Goal: Navigation & Orientation: Understand site structure

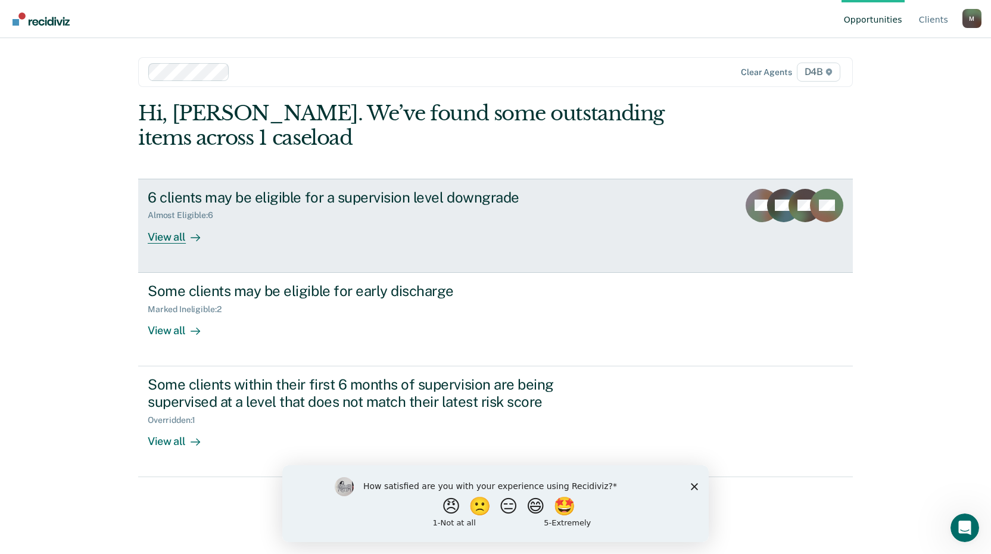
click at [167, 230] on div "View all" at bounding box center [181, 231] width 67 height 23
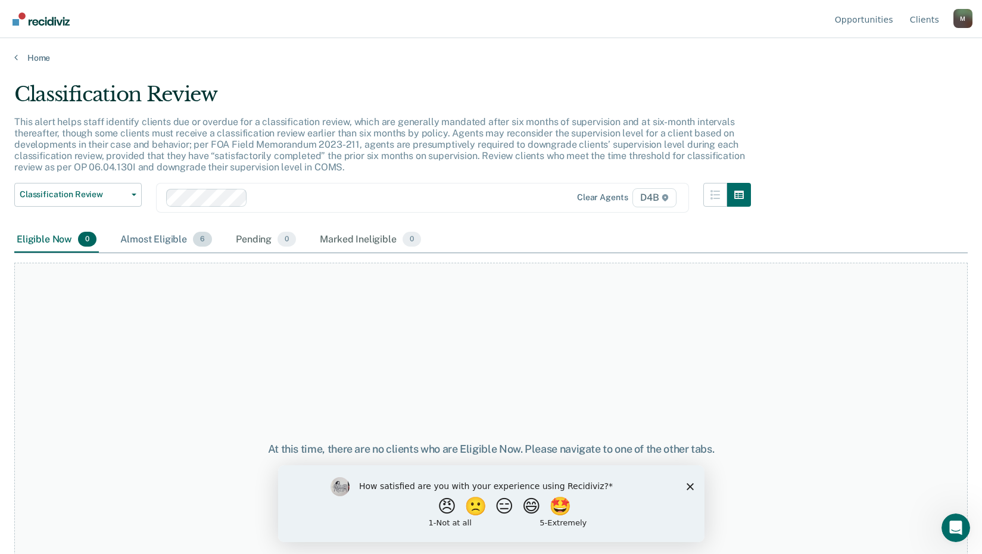
click at [147, 236] on div "Almost Eligible 6" at bounding box center [166, 240] width 96 height 26
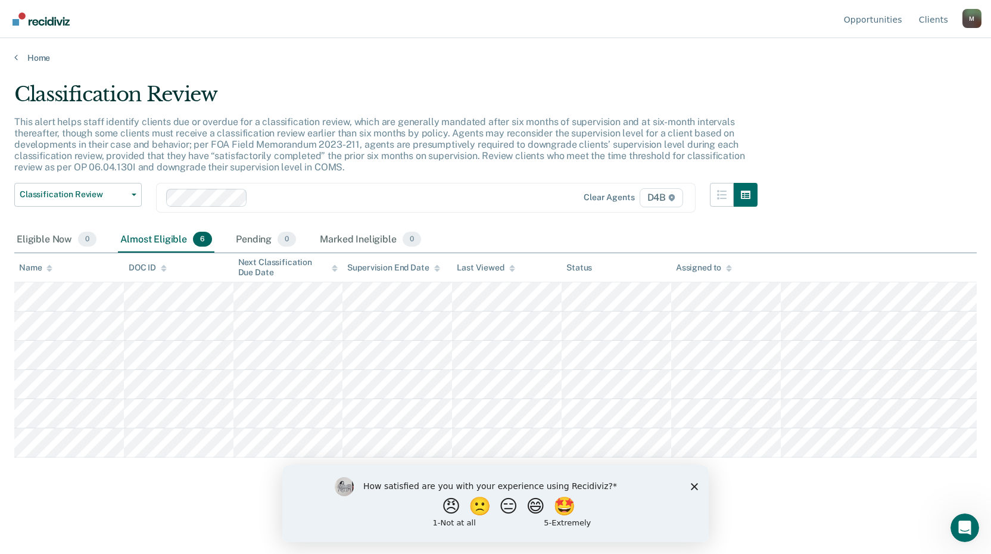
click at [696, 488] on polygon "Close survey" at bounding box center [694, 485] width 7 height 7
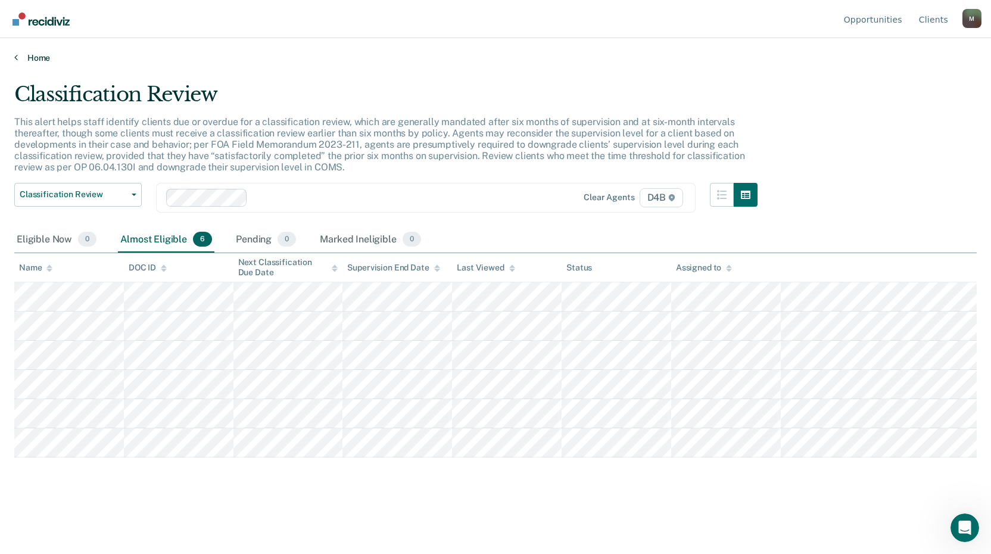
click at [42, 52] on link "Home" at bounding box center [495, 57] width 962 height 11
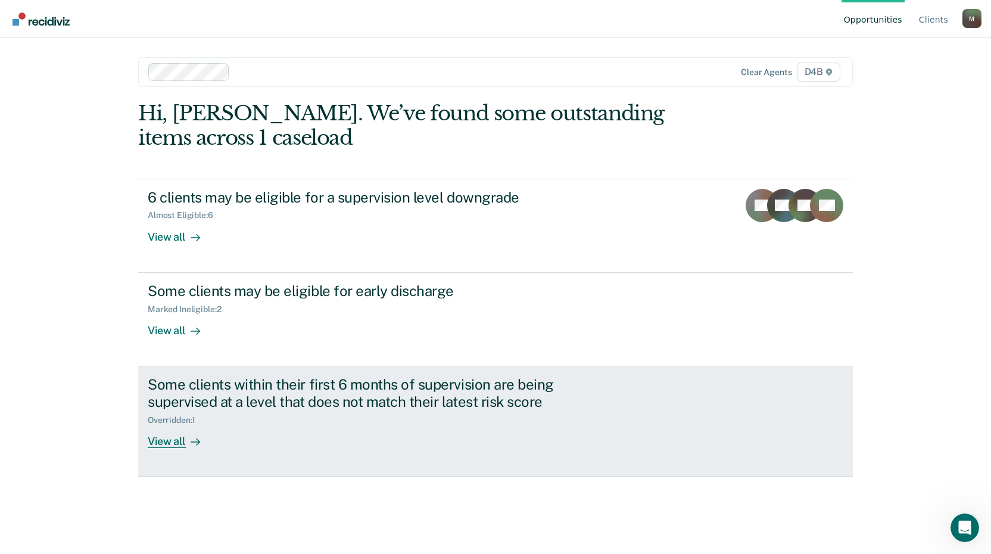
click at [168, 436] on div "View all" at bounding box center [181, 436] width 67 height 23
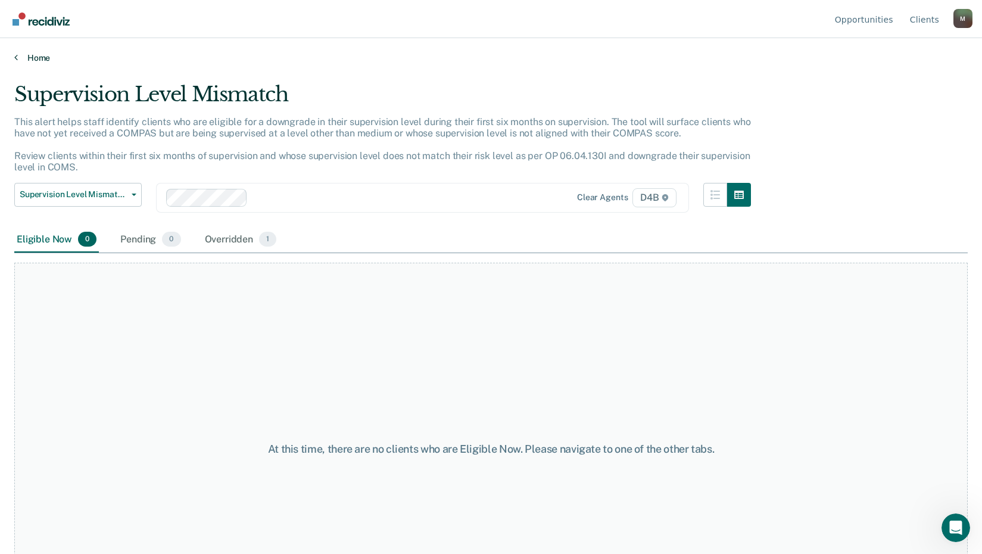
click at [48, 60] on link "Home" at bounding box center [490, 57] width 953 height 11
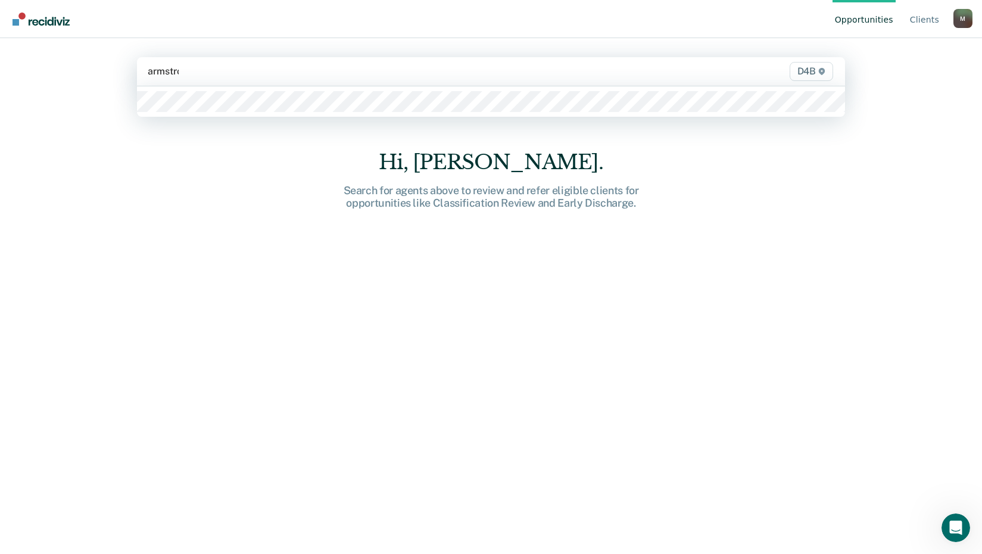
type input "[PERSON_NAME]"
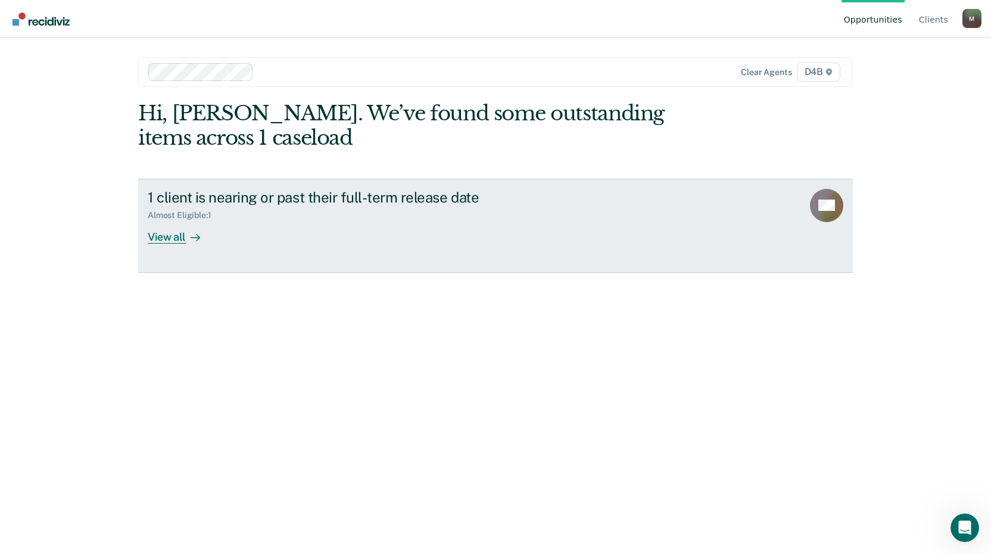
click at [174, 233] on div "View all" at bounding box center [181, 231] width 67 height 23
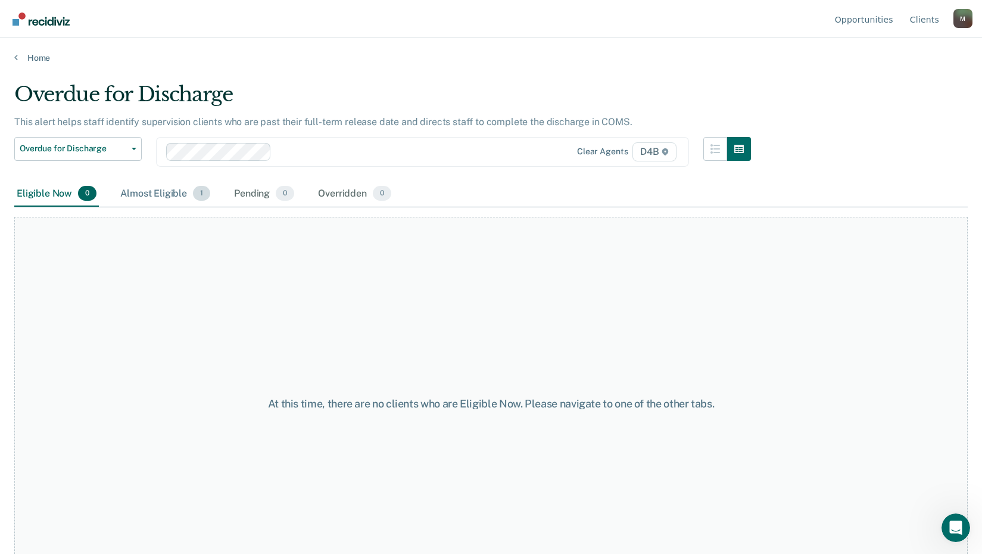
click at [184, 192] on div "Almost Eligible 1" at bounding box center [165, 194] width 95 height 26
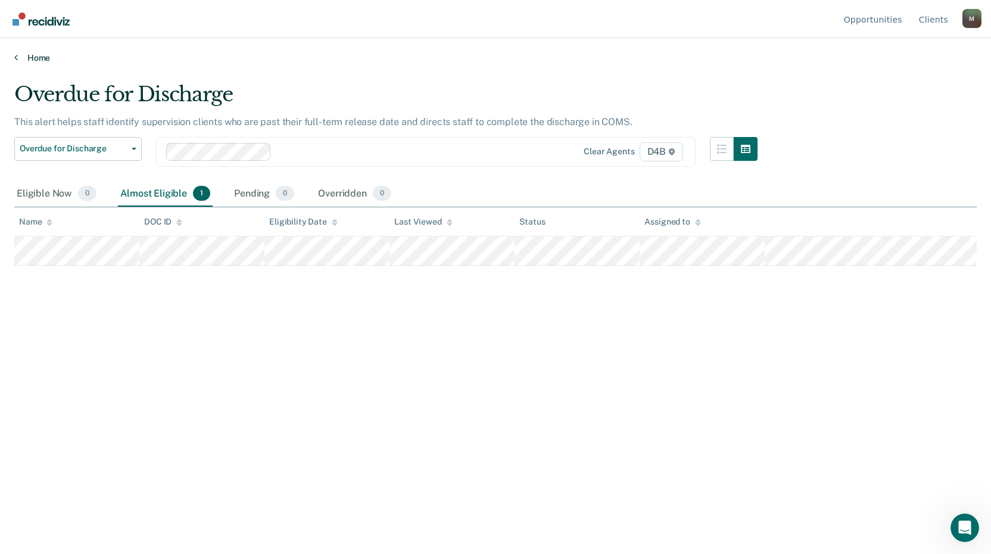
click at [30, 54] on link "Home" at bounding box center [495, 57] width 962 height 11
